Goal: Find specific page/section: Find specific page/section

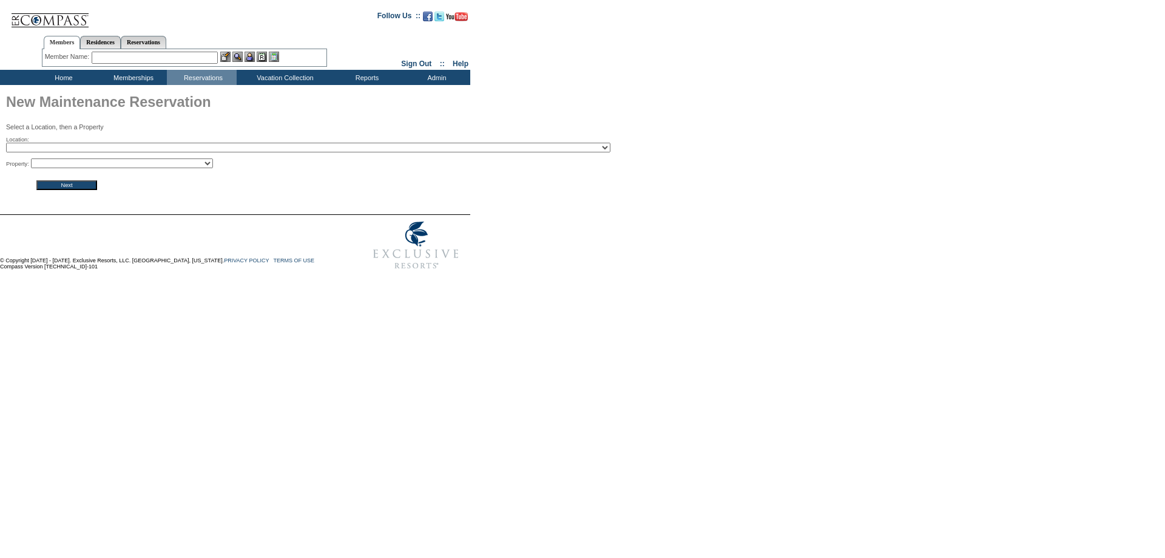
click at [190, 148] on select "2024 The Founders Cup - Eden Club Founders Cup 2025 [US_STATE] [GEOGRAPHIC_DATA…" at bounding box center [308, 148] width 604 height 10
select select "11"
click at [6, 144] on select "2024 The Founders Cup - Eden Club Founders Cup 2025 [US_STATE] [GEOGRAPHIC_DATA…" at bounding box center [308, 148] width 604 height 10
click at [129, 166] on select "Guana - Powell - Sandy Point - Jumentos - Tilloo - Walker -" at bounding box center [122, 163] width 182 height 10
drag, startPoint x: 299, startPoint y: 197, endPoint x: 297, endPoint y: 7, distance: 189.9
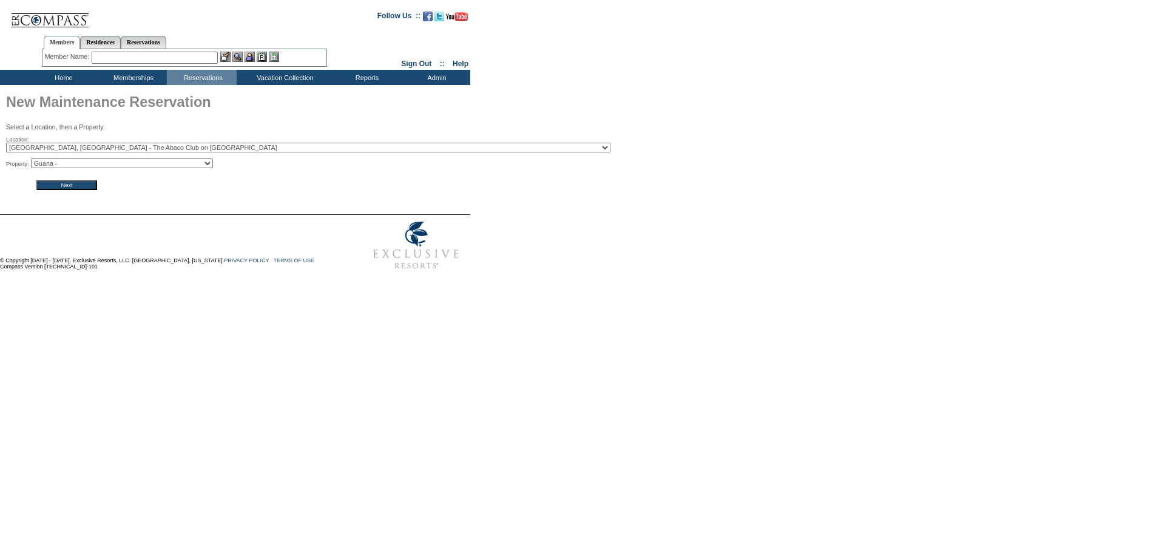
click at [298, 195] on form "Follow Us ::" at bounding box center [580, 139] width 1161 height 272
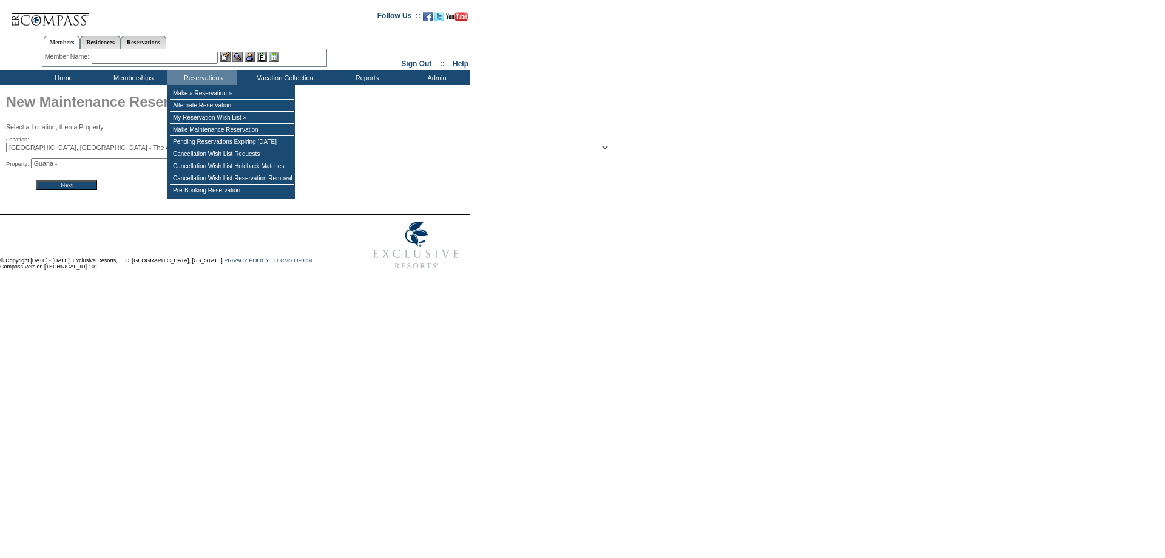
click at [118, 164] on select "Guana - Powell - Sandy Point - Jumentos - Tilloo - Walker -" at bounding box center [122, 163] width 182 height 10
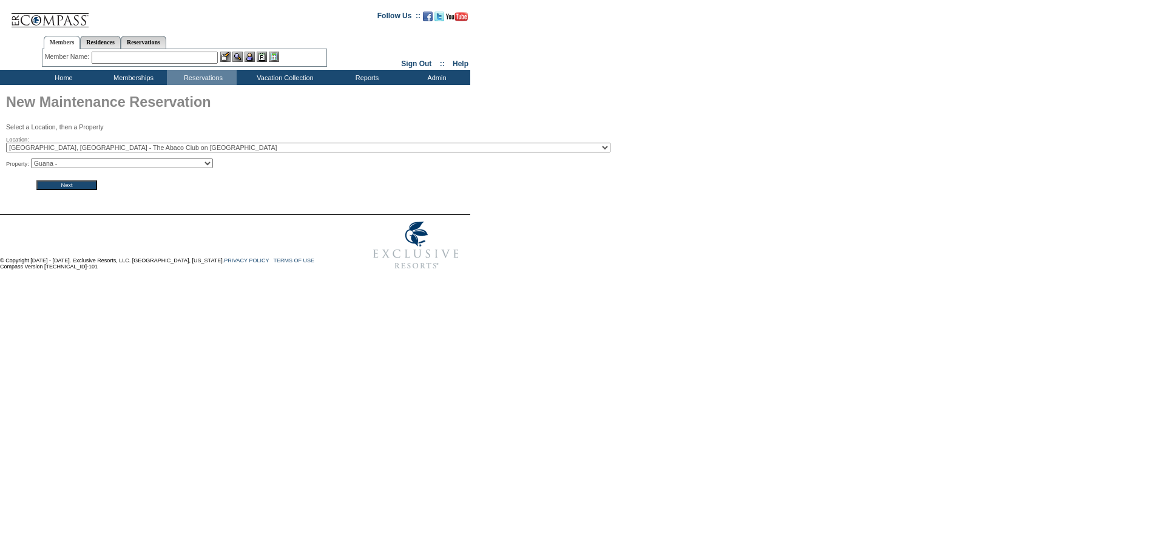
select select "320"
click at [35, 160] on select "Guana - Powell - Sandy Point - Jumentos - Tilloo - Walker -" at bounding box center [122, 163] width 182 height 10
drag, startPoint x: 68, startPoint y: 191, endPoint x: 133, endPoint y: 144, distance: 80.5
click at [69, 190] on input "Next" at bounding box center [66, 185] width 61 height 10
